Goal: Find specific page/section: Find specific page/section

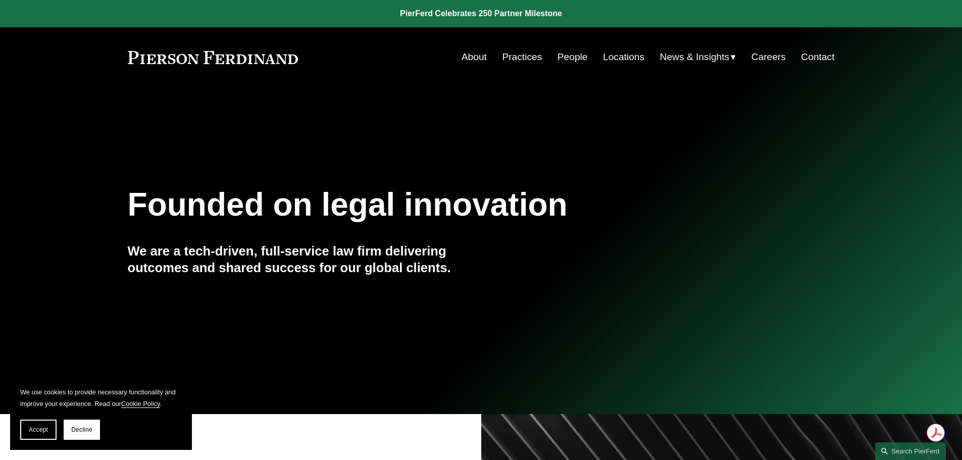
click at [567, 61] on link "People" at bounding box center [572, 56] width 30 height 19
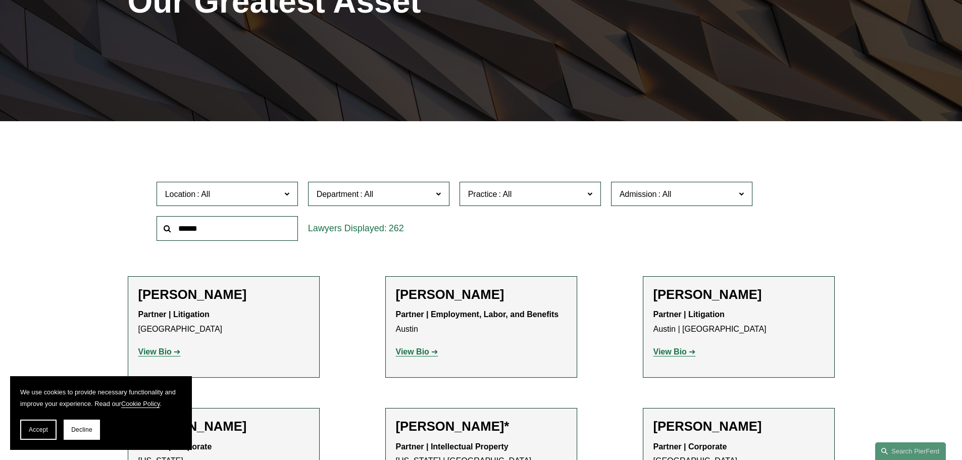
scroll to position [202, 0]
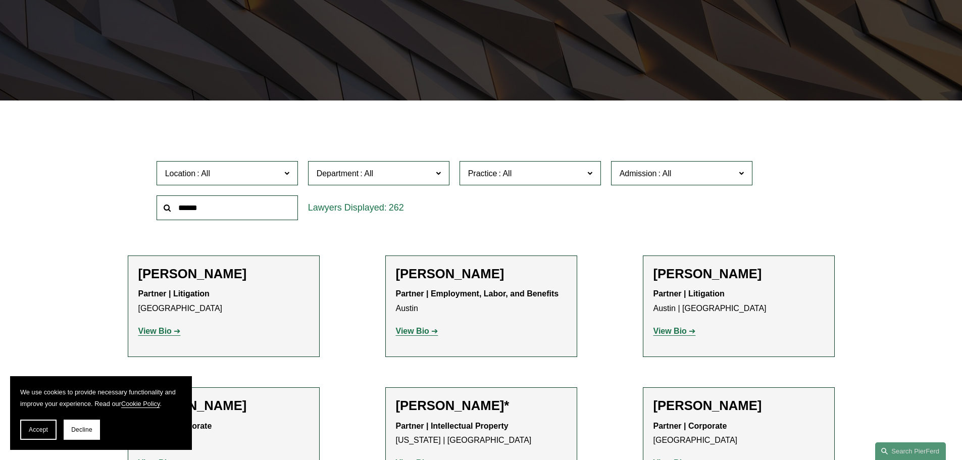
click at [259, 213] on input "text" at bounding box center [227, 207] width 141 height 25
click at [276, 207] on input "text" at bounding box center [227, 207] width 141 height 25
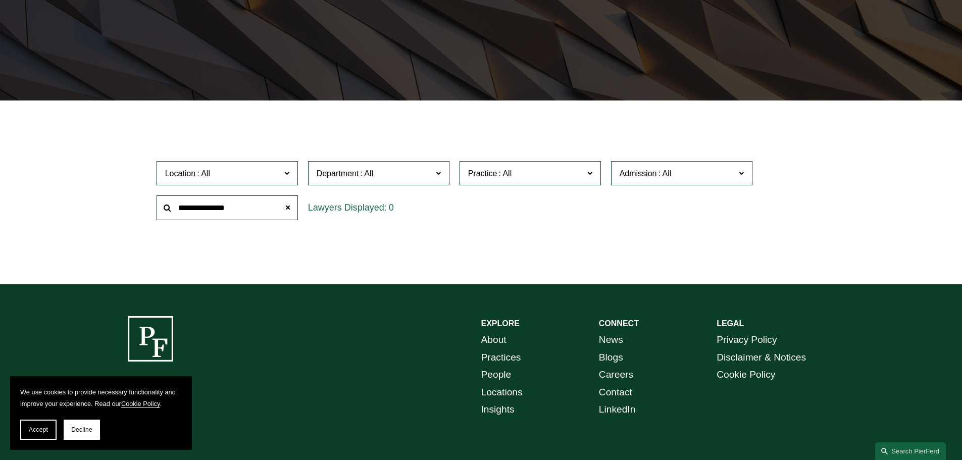
type input "**********"
click at [337, 209] on div "0" at bounding box center [378, 207] width 141 height 25
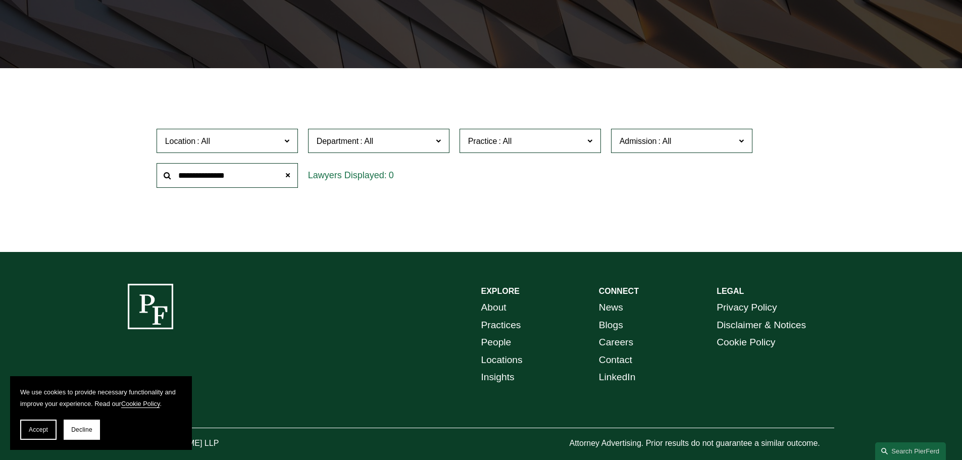
scroll to position [258, 0]
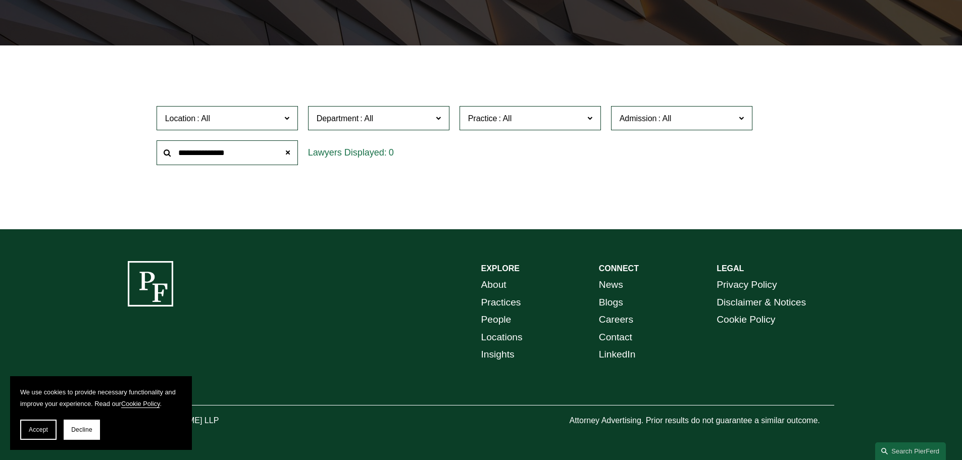
click at [235, 122] on span "Location" at bounding box center [223, 119] width 116 height 14
click at [370, 126] on label "Department" at bounding box center [378, 118] width 141 height 25
click at [0, 0] on link "Corporate" at bounding box center [0, 0] width 0 height 0
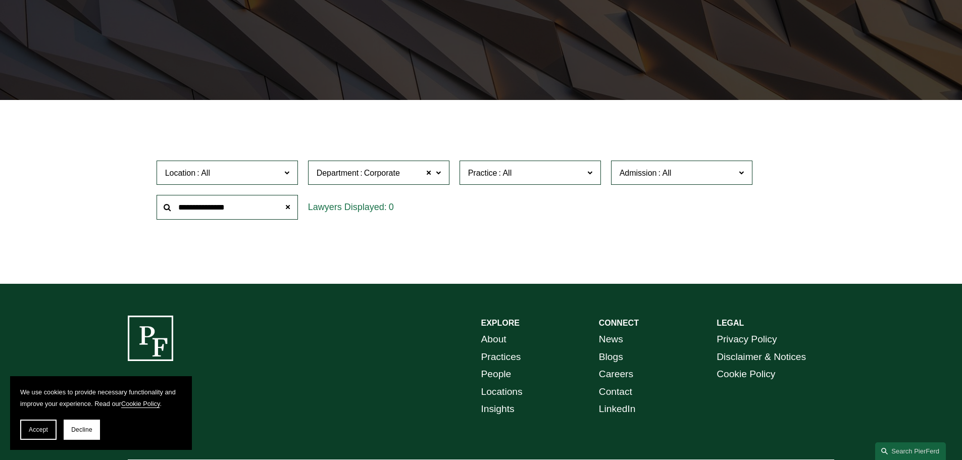
scroll to position [202, 0]
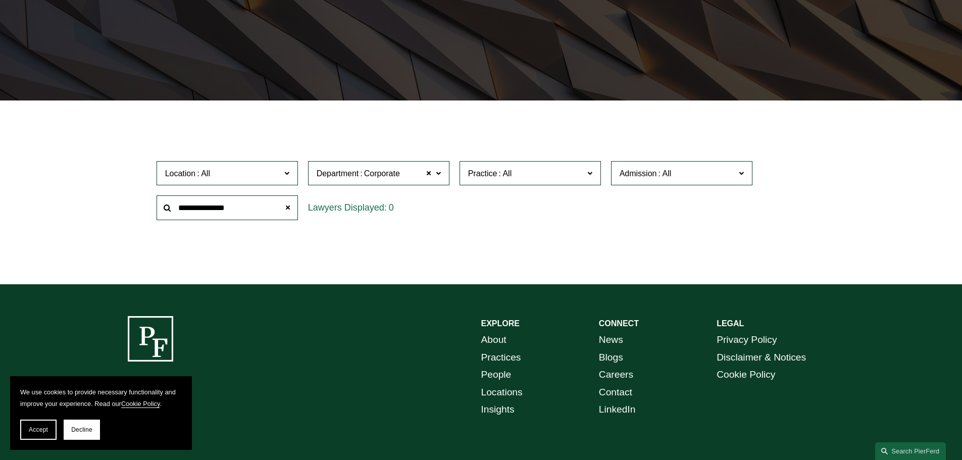
click at [498, 176] on span at bounding box center [505, 173] width 16 height 9
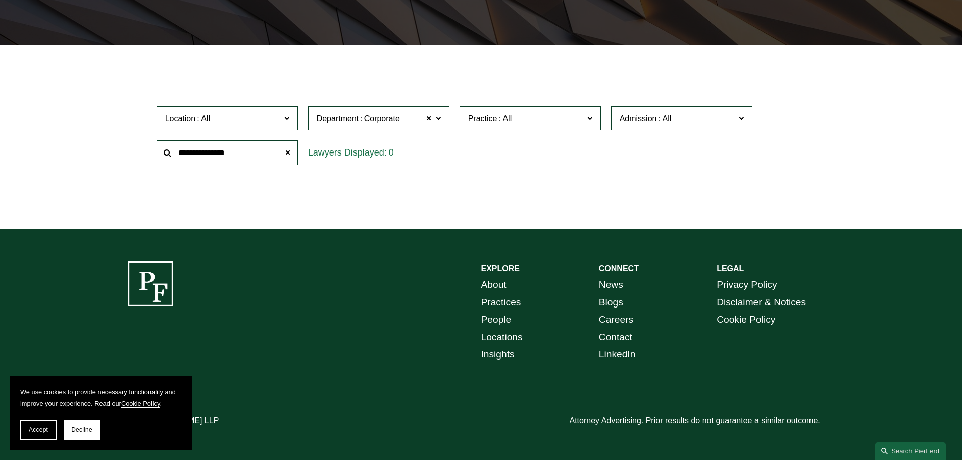
scroll to position [505, 0]
click at [646, 125] on label "Admission" at bounding box center [681, 118] width 141 height 25
click at [0, 0] on link "[US_STATE]" at bounding box center [0, 0] width 0 height 0
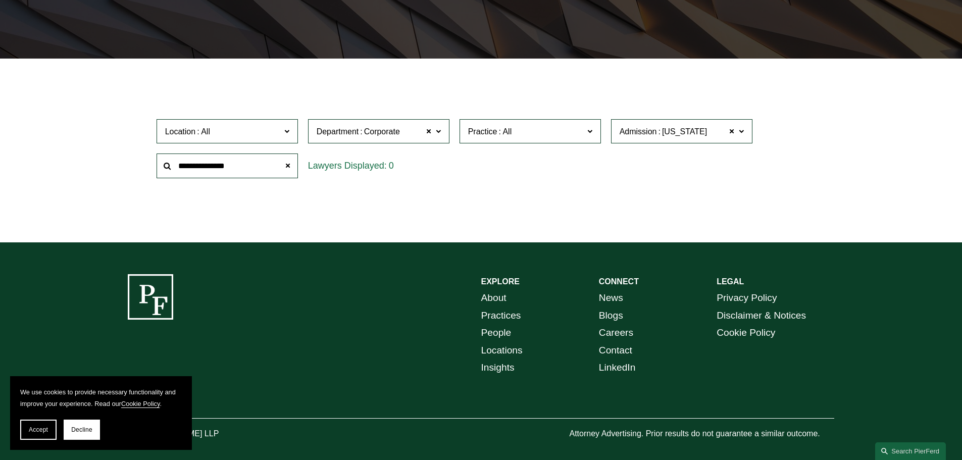
scroll to position [202, 0]
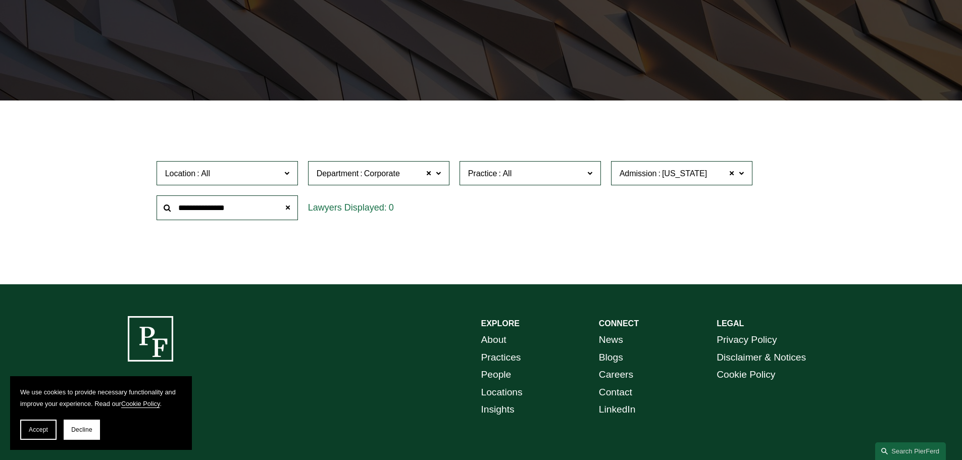
click at [539, 252] on ul "Filter Location All [GEOGRAPHIC_DATA] [GEOGRAPHIC_DATA] [GEOGRAPHIC_DATA] [GEOG…" at bounding box center [480, 191] width 764 height 130
click at [261, 214] on input "**********" at bounding box center [227, 207] width 141 height 25
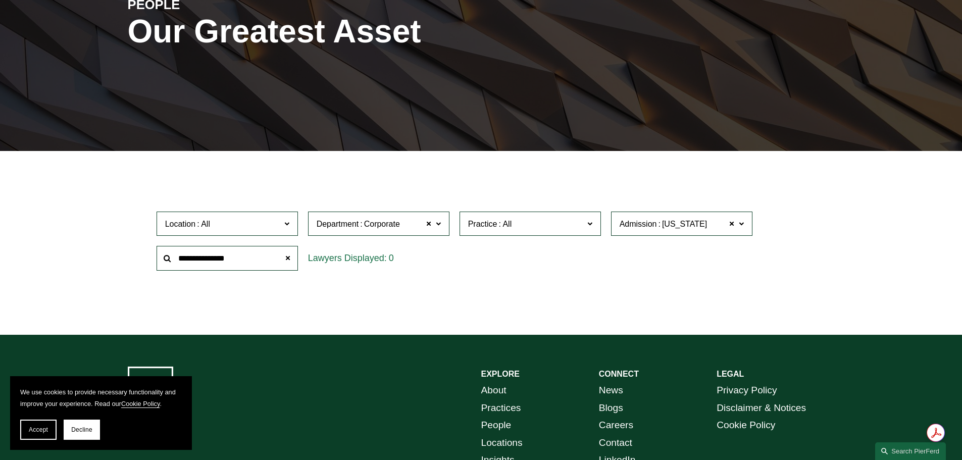
drag, startPoint x: 264, startPoint y: 253, endPoint x: 174, endPoint y: 249, distance: 90.0
click at [176, 250] on input "**********" at bounding box center [227, 258] width 141 height 25
paste input "text"
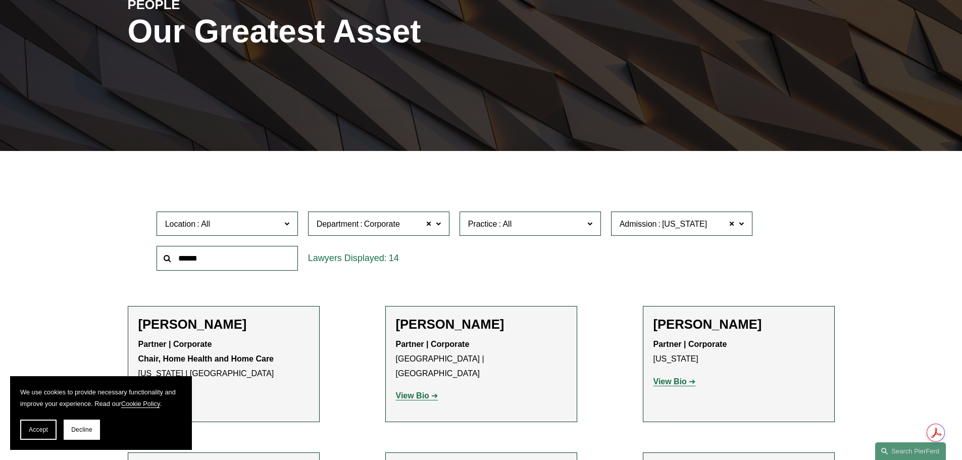
type input "**********"
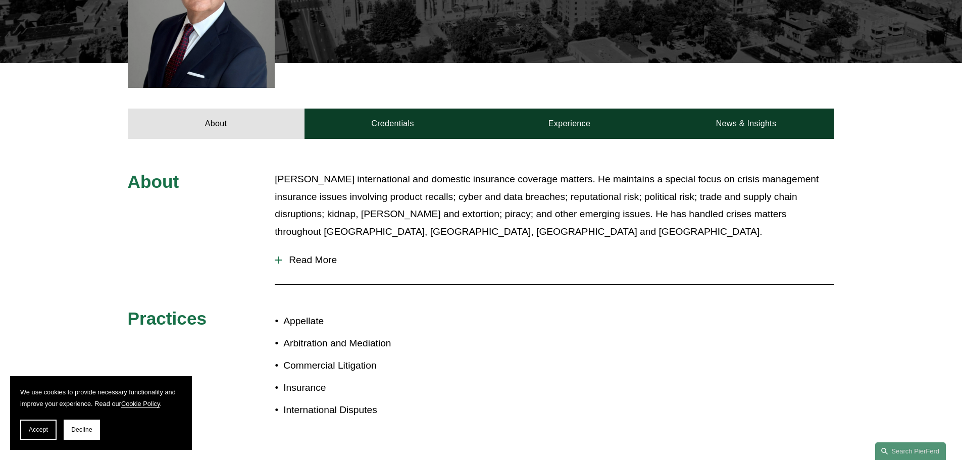
scroll to position [353, 0]
